Goal: Task Accomplishment & Management: Use online tool/utility

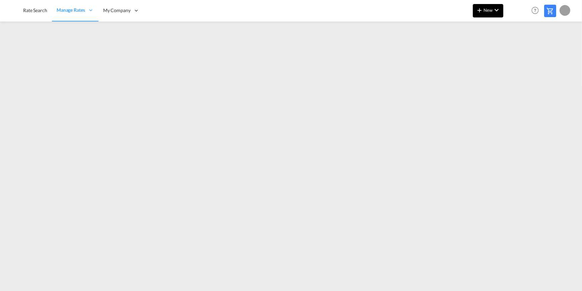
click at [498, 6] on md-icon "icon-chevron-down" at bounding box center [497, 10] width 8 height 8
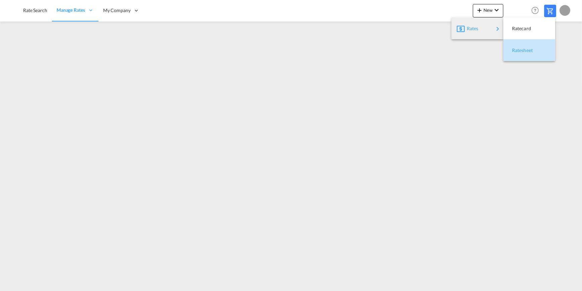
click at [520, 49] on span "Ratesheet" at bounding box center [515, 50] width 7 height 13
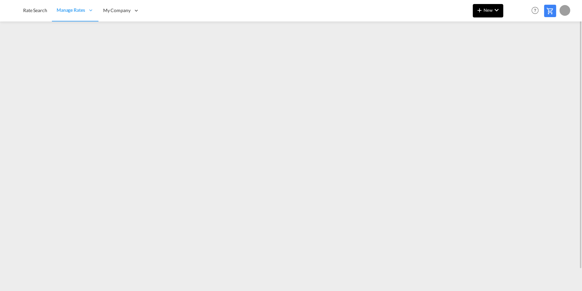
click at [498, 10] on md-icon "icon-chevron-down" at bounding box center [497, 10] width 8 height 8
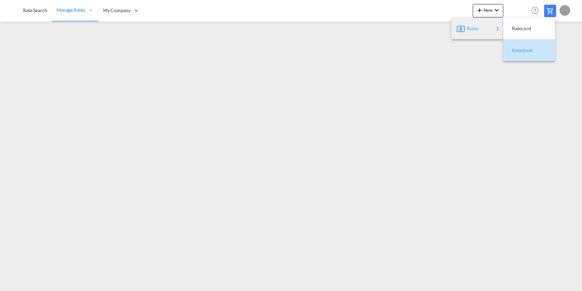
click at [520, 49] on span "Ratesheet" at bounding box center [515, 50] width 7 height 13
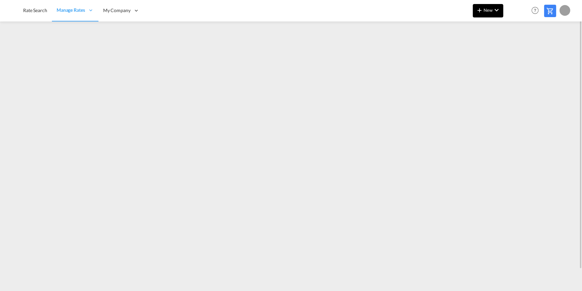
click at [497, 9] on md-icon "icon-chevron-down" at bounding box center [497, 10] width 8 height 8
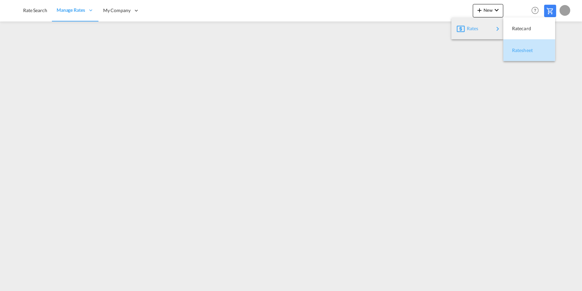
click at [520, 50] on span "Ratesheet" at bounding box center [515, 50] width 7 height 13
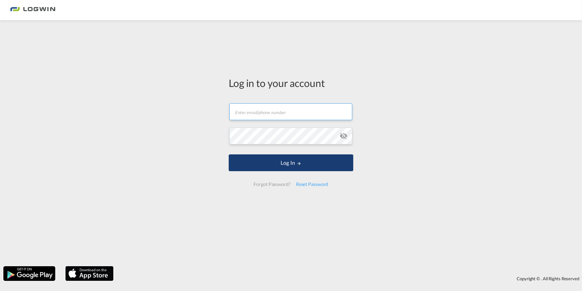
type input "[PERSON_NAME][EMAIL_ADDRESS][PERSON_NAME][DOMAIN_NAME]"
click at [297, 162] on md-icon "LOGIN" at bounding box center [299, 163] width 5 height 5
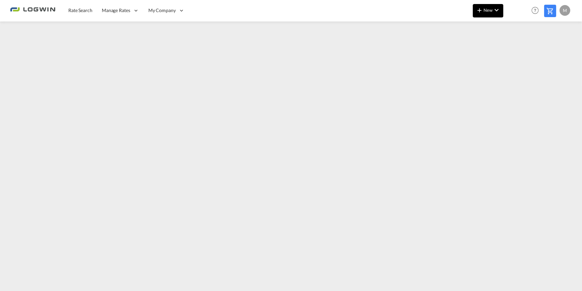
click at [496, 9] on md-icon "icon-chevron-down" at bounding box center [497, 10] width 8 height 8
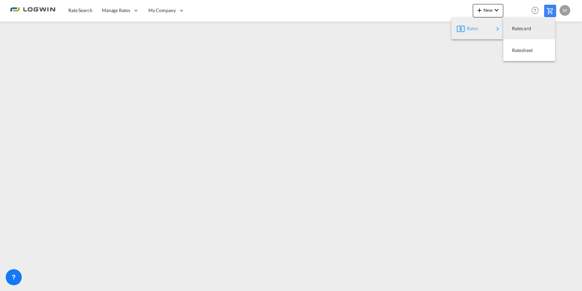
click at [536, 181] on md-backdrop at bounding box center [291, 145] width 582 height 291
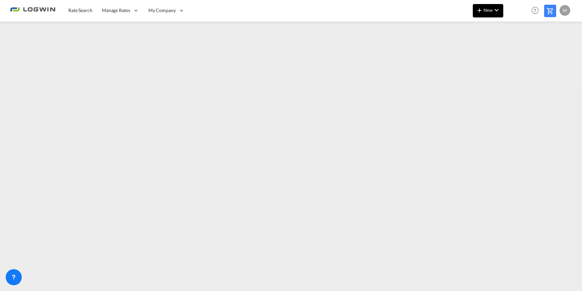
click at [492, 12] on span "New" at bounding box center [488, 9] width 25 height 5
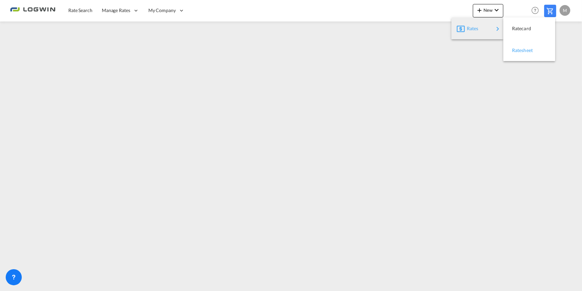
click at [520, 49] on span "Ratesheet" at bounding box center [515, 50] width 7 height 13
